Goal: Transaction & Acquisition: Purchase product/service

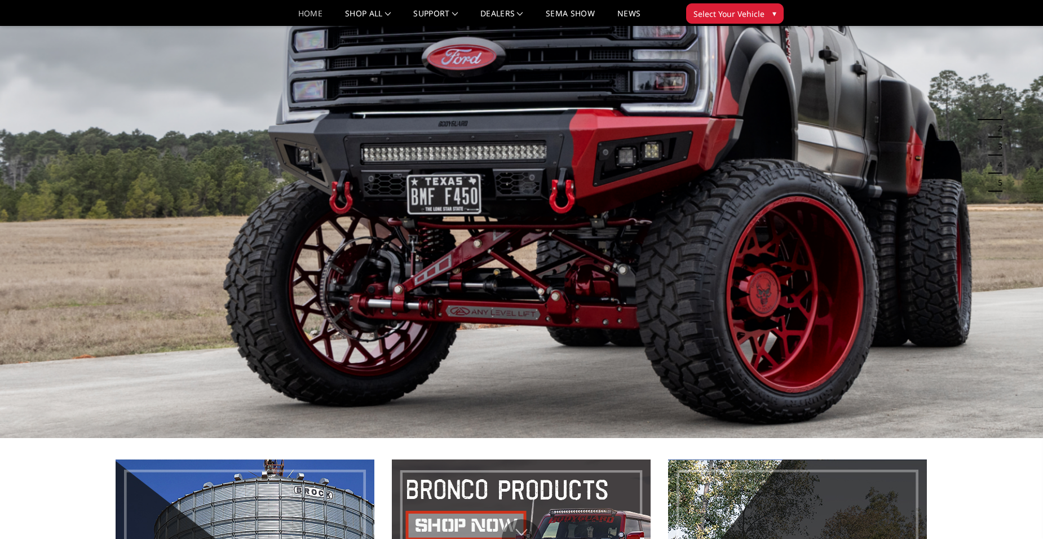
scroll to position [113, 0]
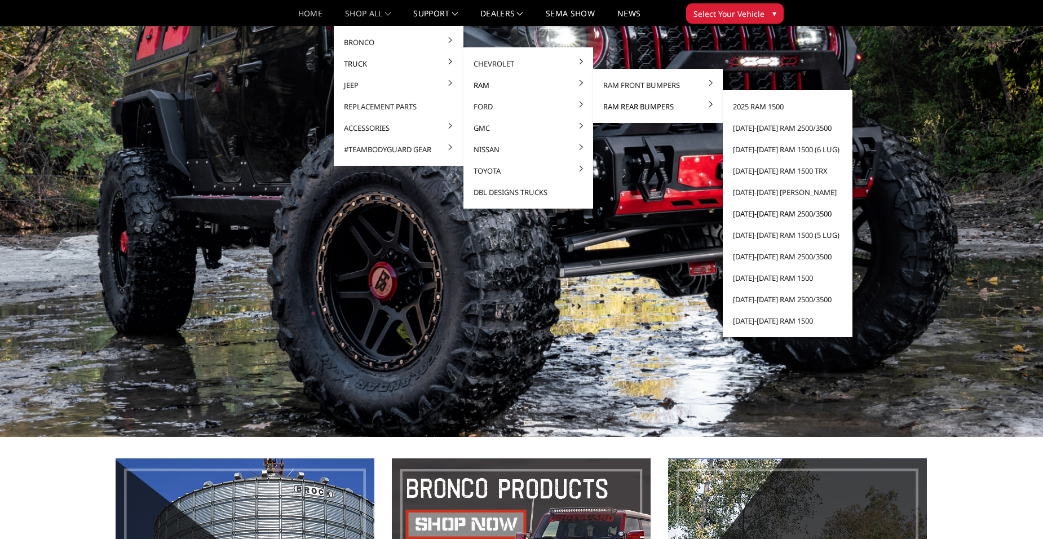
click at [763, 214] on link "[DATE]-[DATE] Ram 2500/3500" at bounding box center [787, 213] width 121 height 21
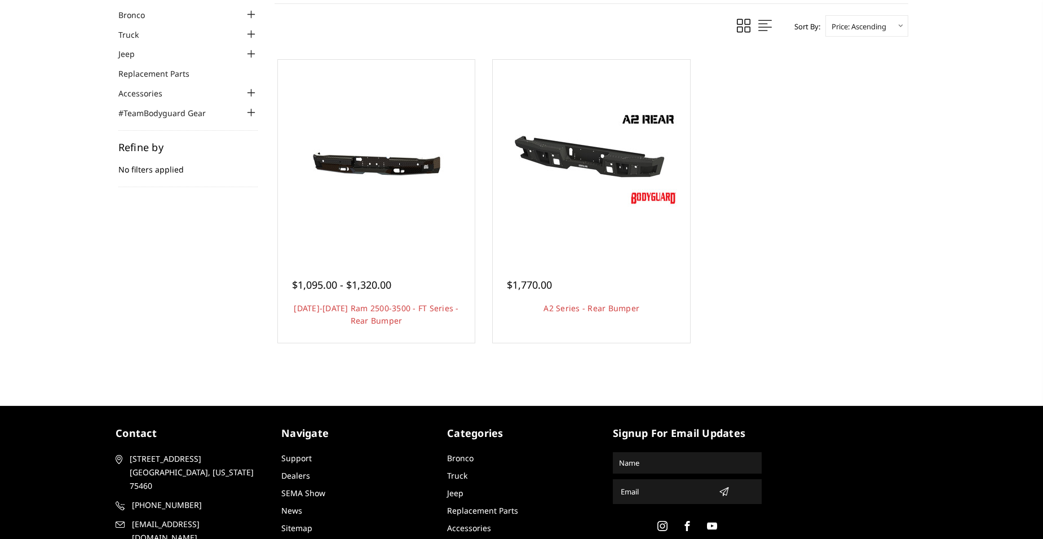
scroll to position [113, 0]
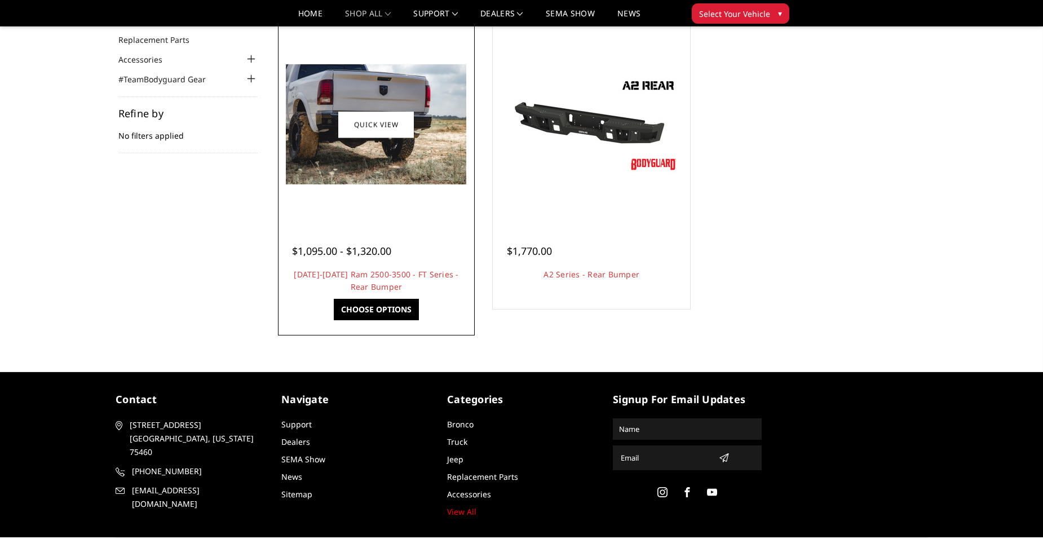
click at [397, 196] on div at bounding box center [377, 125] width 192 height 192
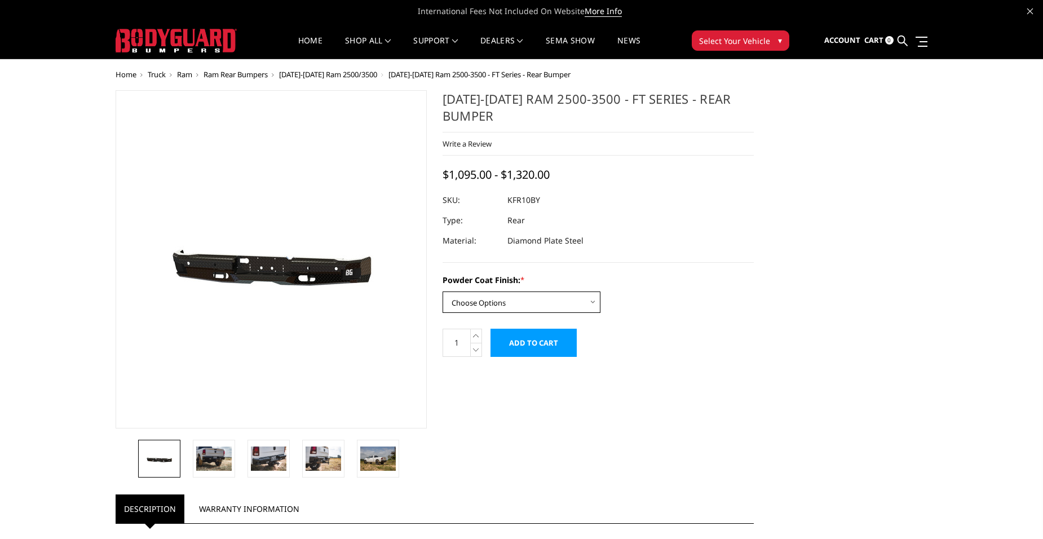
click at [510, 303] on select "Choose Options Bare Metal Gloss Black Powder Coat Textured Black Powder Coat" at bounding box center [522, 301] width 158 height 21
select select "3412"
click at [443, 291] on select "Choose Options Bare Metal Gloss Black Powder Coat Textured Black Powder Coat" at bounding box center [522, 301] width 158 height 21
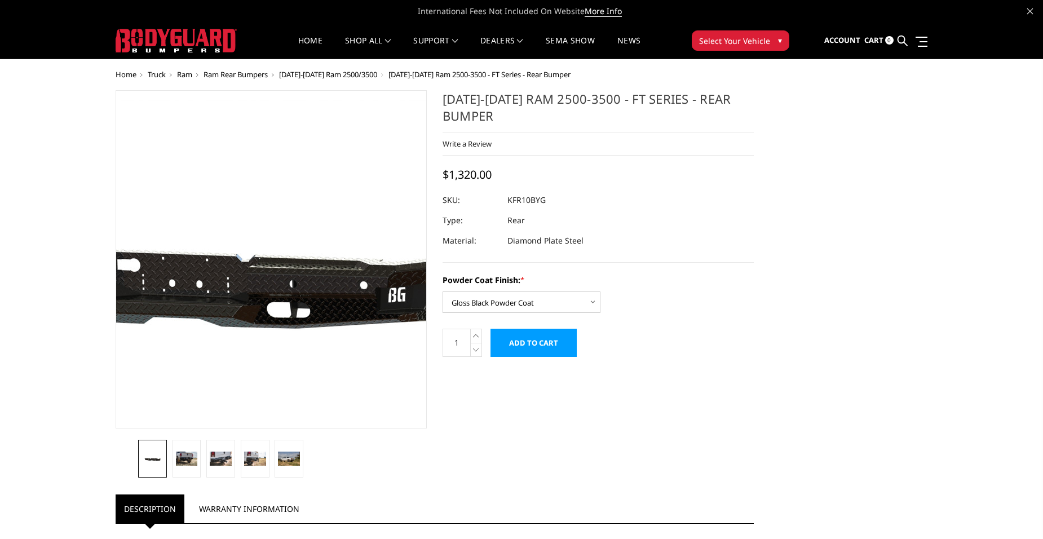
click at [328, 293] on img at bounding box center [198, 262] width 722 height 324
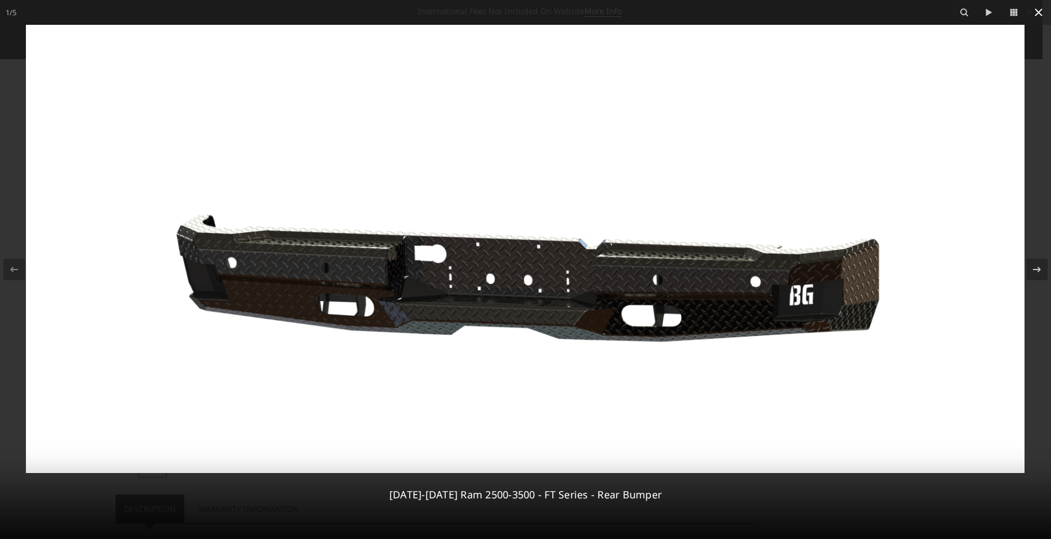
click at [1037, 8] on icon at bounding box center [1039, 13] width 14 height 14
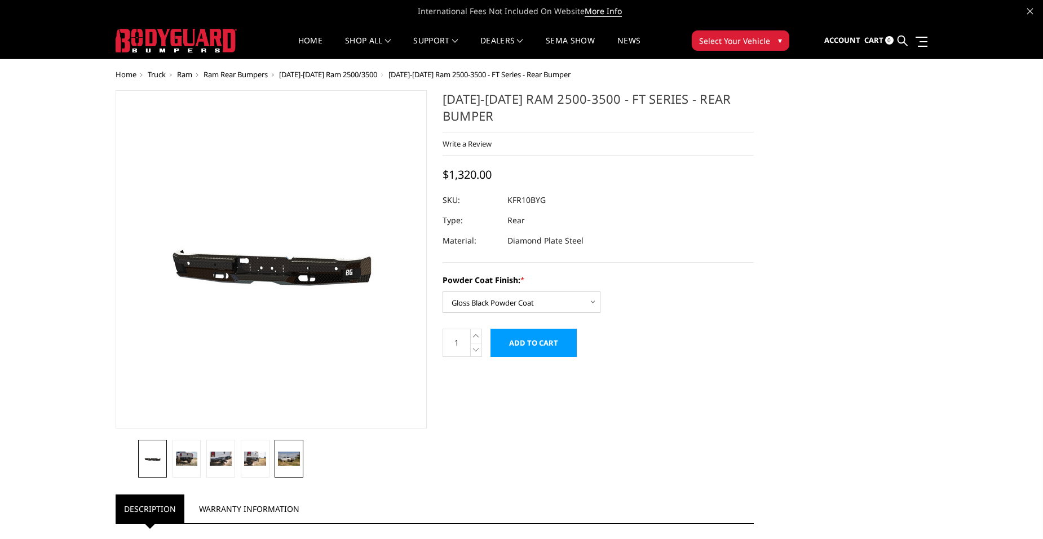
click at [283, 458] on img at bounding box center [289, 459] width 22 height 15
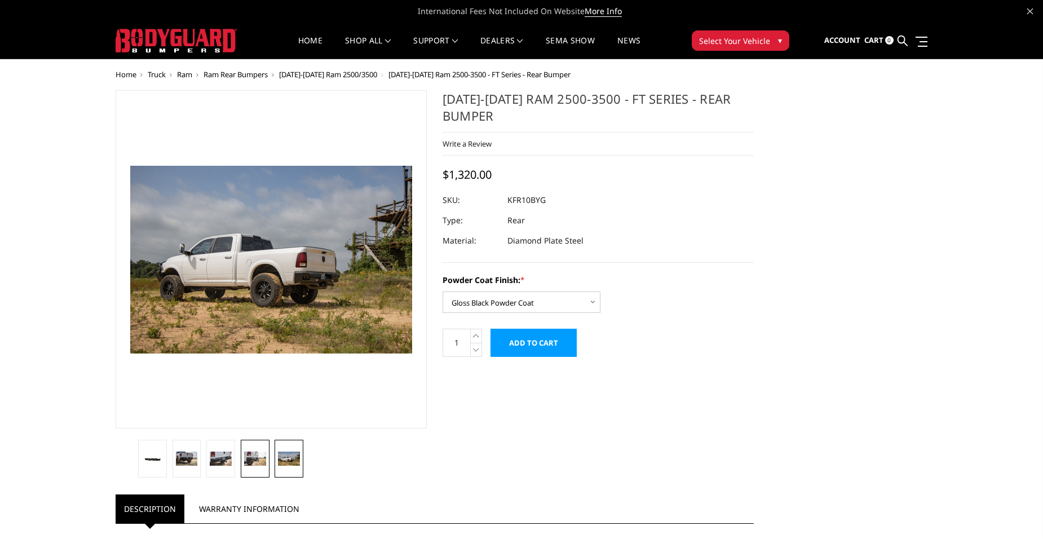
click at [261, 461] on img at bounding box center [255, 459] width 22 height 15
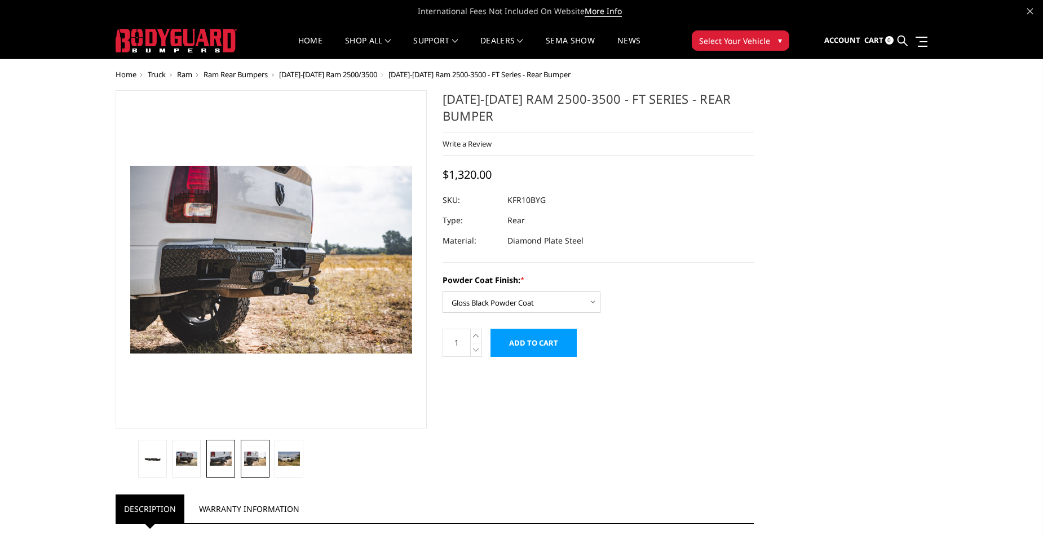
click at [231, 463] on img at bounding box center [221, 459] width 22 height 15
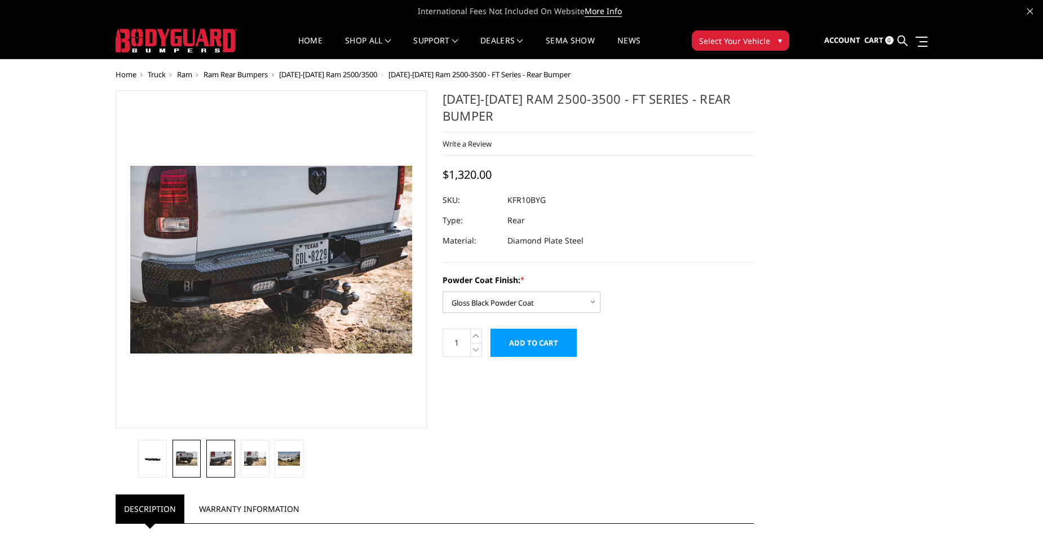
click at [196, 461] on img at bounding box center [187, 459] width 22 height 15
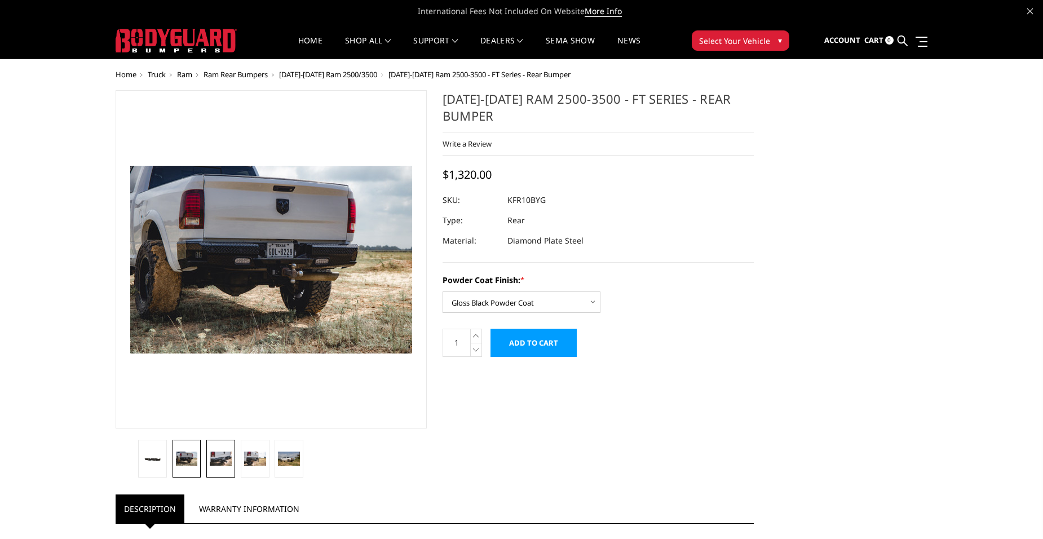
click at [218, 463] on img at bounding box center [221, 459] width 22 height 15
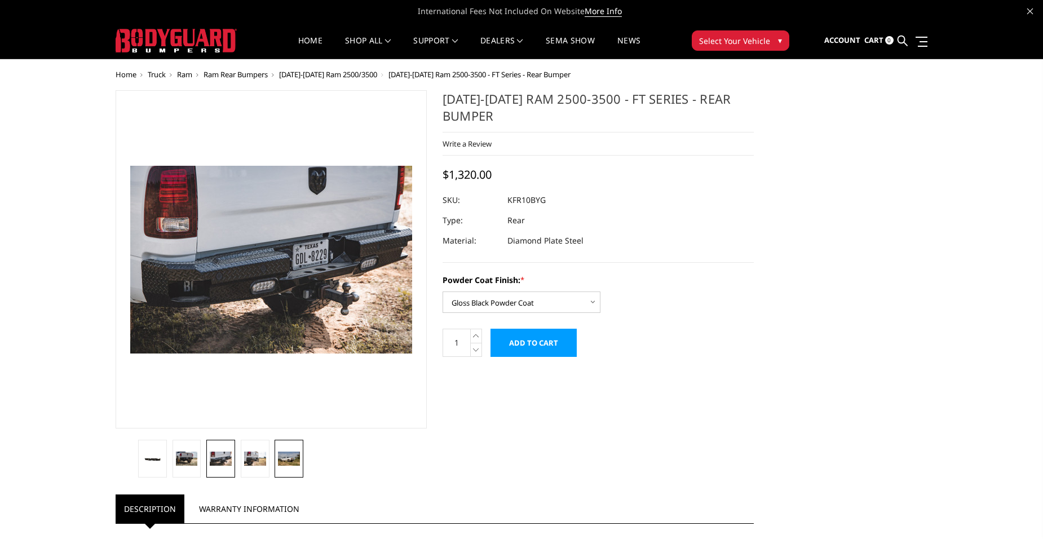
drag, startPoint x: 260, startPoint y: 462, endPoint x: 275, endPoint y: 457, distance: 15.9
click at [260, 462] on img at bounding box center [255, 459] width 22 height 15
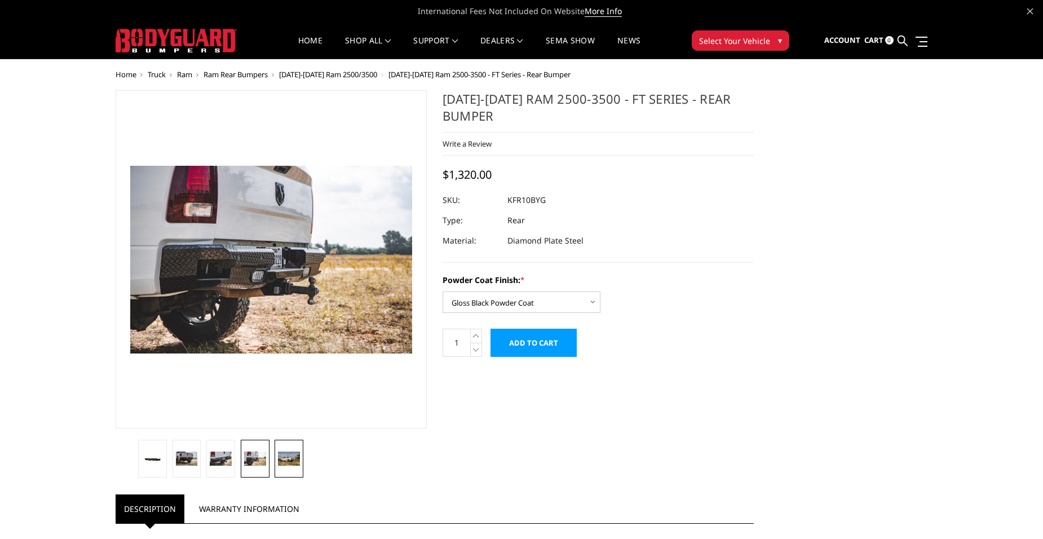
click at [295, 455] on img at bounding box center [289, 459] width 22 height 15
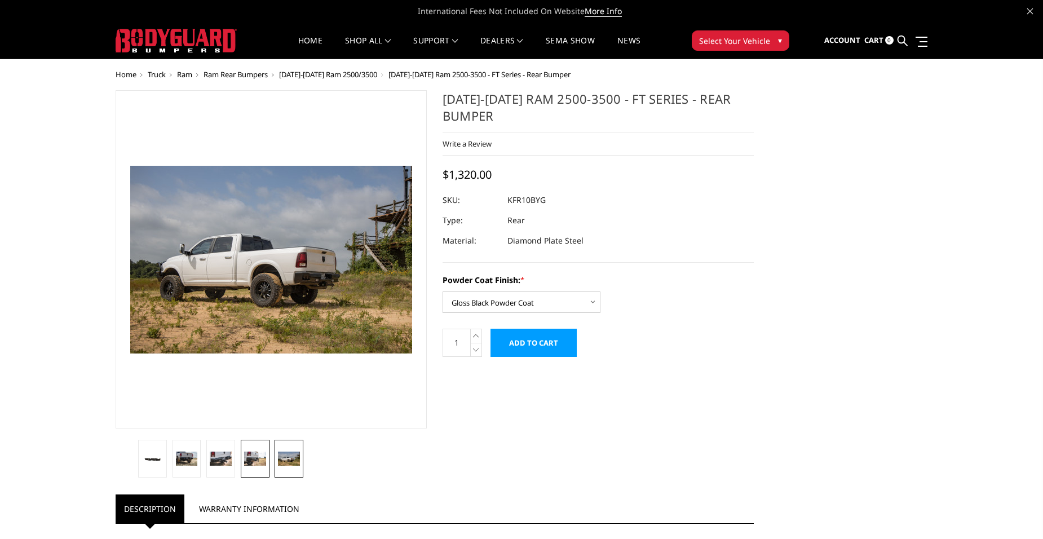
click at [252, 454] on img at bounding box center [255, 459] width 22 height 15
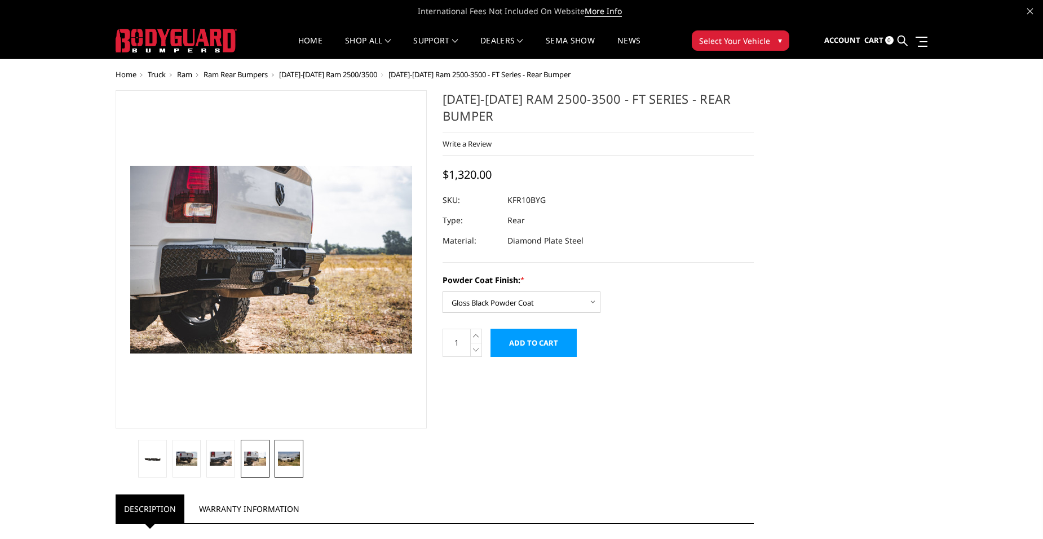
click at [293, 463] on img at bounding box center [289, 459] width 22 height 15
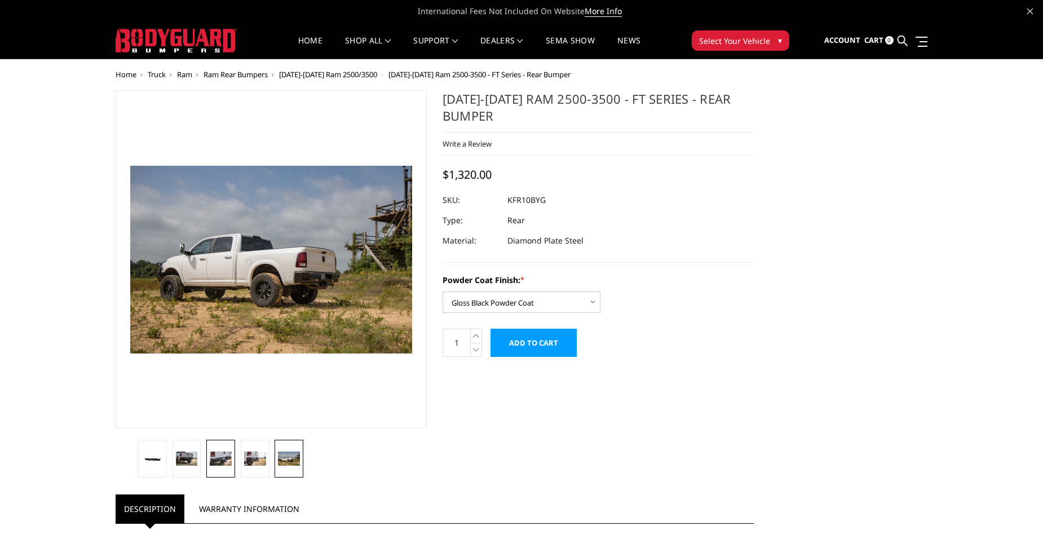
click at [223, 452] on img at bounding box center [221, 459] width 22 height 15
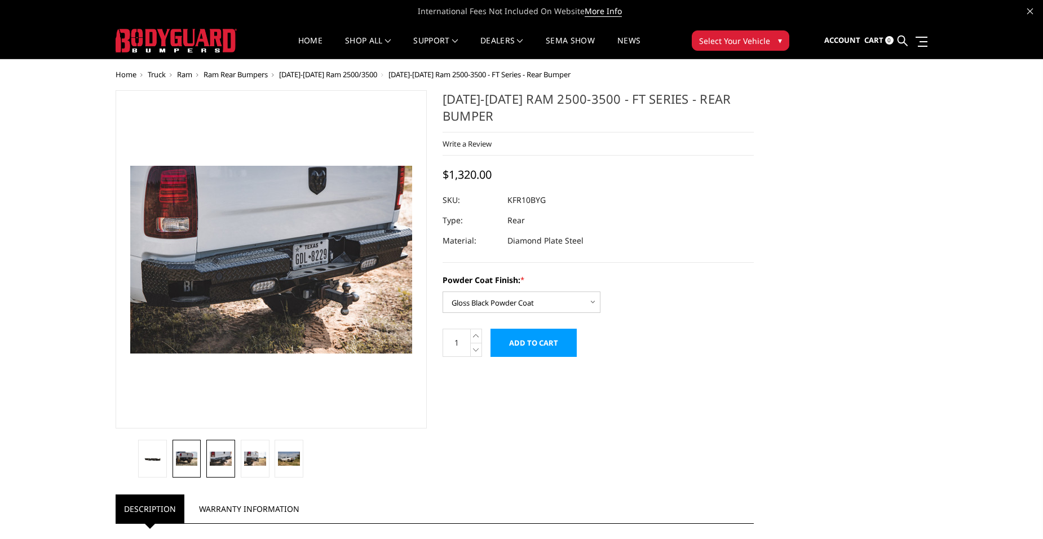
click at [189, 453] on img at bounding box center [187, 459] width 22 height 15
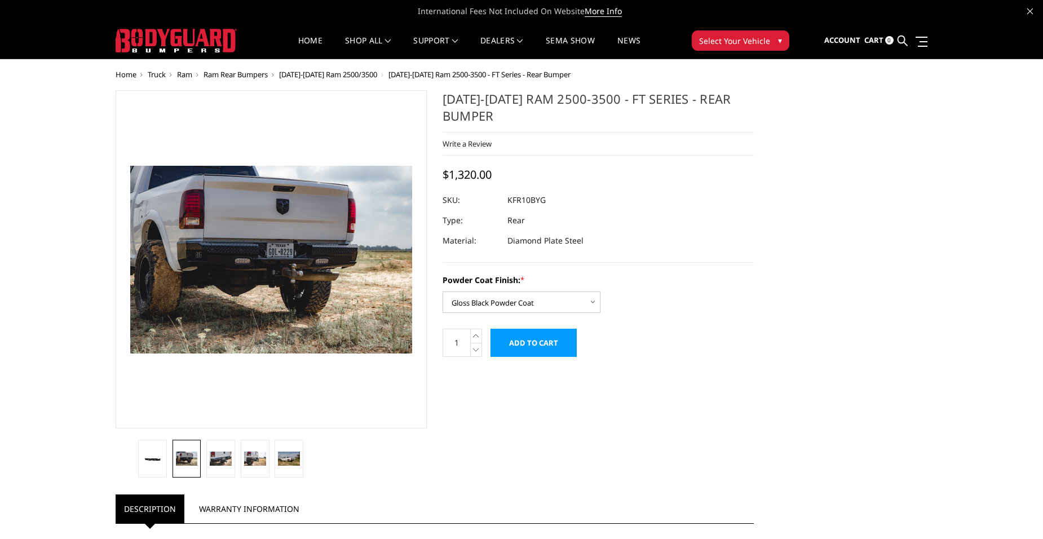
click at [802, 285] on div "[DATE]-[DATE] Ram 2500-3500 - FT Series - Rear Bumper Write a Review" at bounding box center [522, 515] width 828 height 850
